Goal: Task Accomplishment & Management: Manage account settings

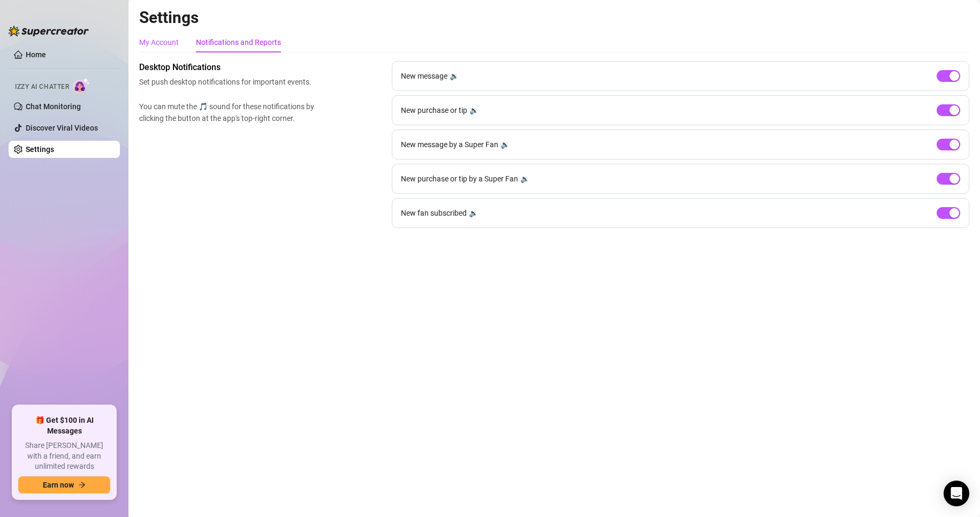
click at [163, 40] on div "My Account" at bounding box center [159, 42] width 40 height 12
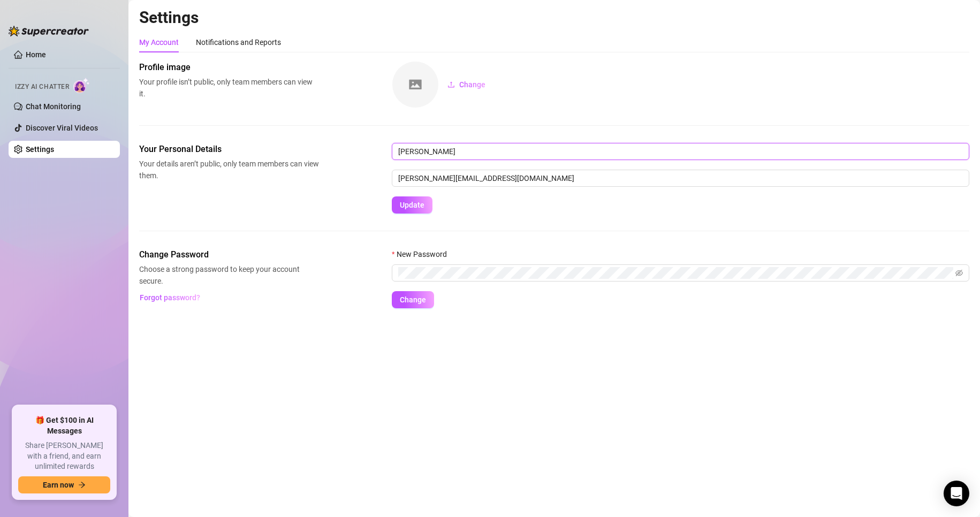
drag, startPoint x: 445, startPoint y: 151, endPoint x: 397, endPoint y: 158, distance: 48.7
click at [397, 158] on input "[PERSON_NAME]" at bounding box center [680, 151] width 577 height 17
type input "[PERSON_NAME]"
click at [412, 206] on span "Update" at bounding box center [412, 205] width 25 height 9
click at [408, 204] on span "Update" at bounding box center [412, 205] width 25 height 9
